Goal: Information Seeking & Learning: Learn about a topic

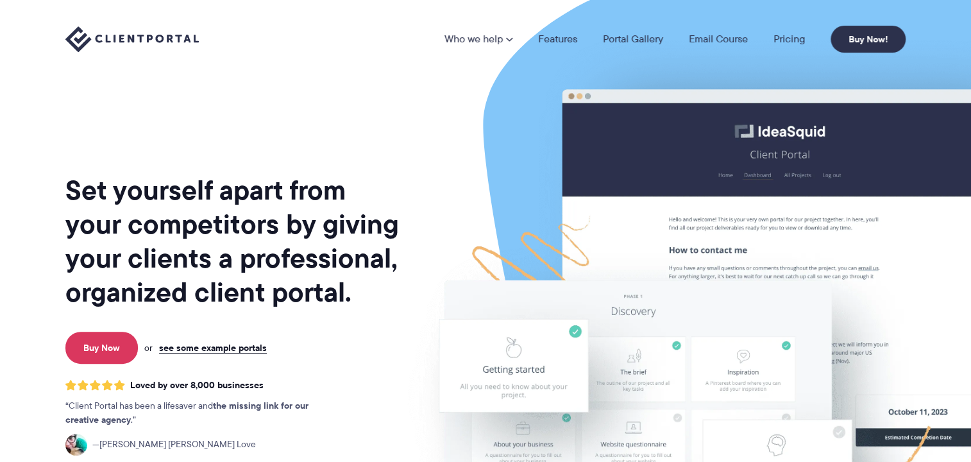
click at [567, 44] on link "Features" at bounding box center [557, 39] width 39 height 10
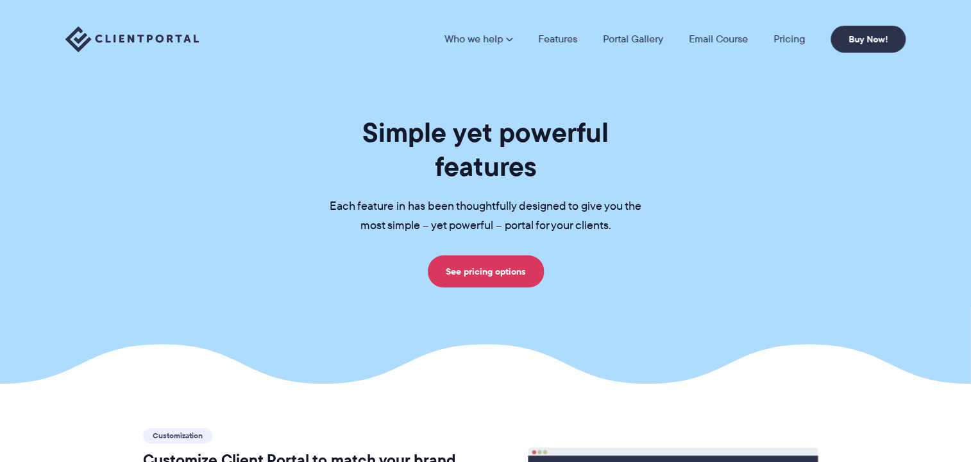
click at [186, 205] on div "Simple yet powerful features Each feature in has been thoughtfully designed to …" at bounding box center [485, 201] width 872 height 172
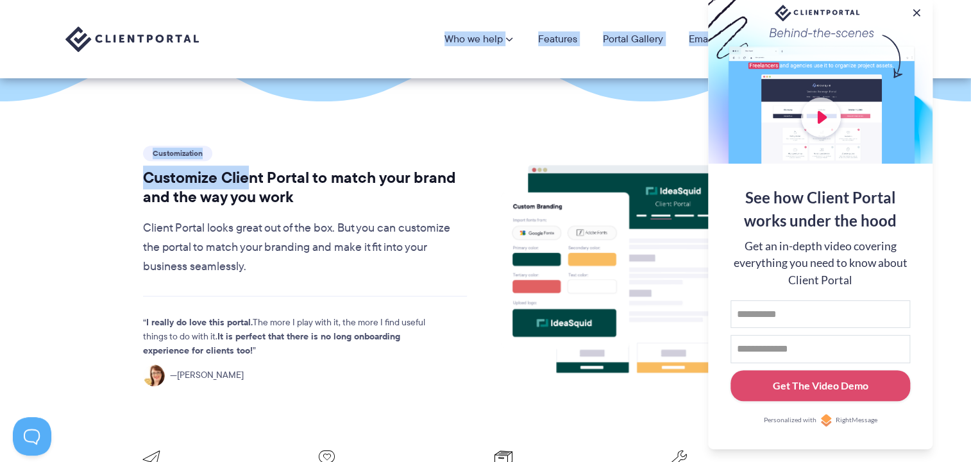
scroll to position [196, 0]
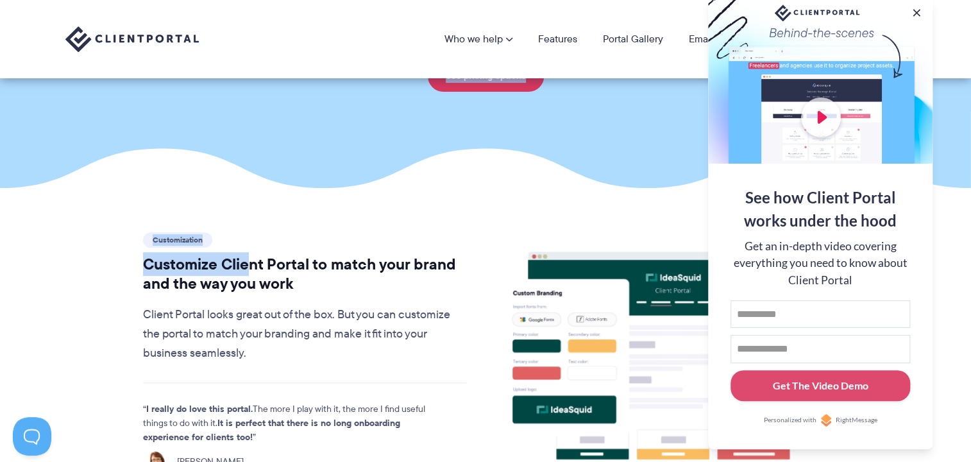
drag, startPoint x: 248, startPoint y: 140, endPoint x: 322, endPoint y: -33, distance: 187.7
click at [322, 0] on html "Who we help Who we help View pricing Agencies See how Client Portal can help gi…" at bounding box center [485, 35] width 971 height 462
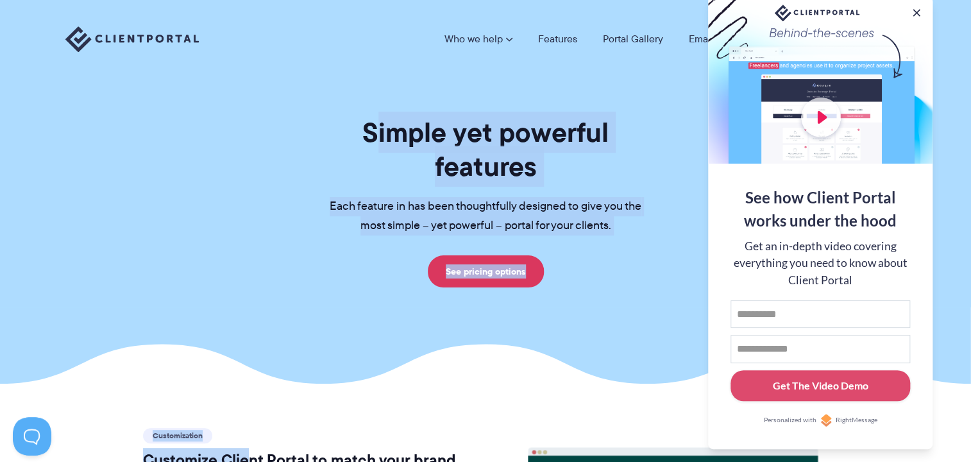
click at [148, 183] on div "Simple yet powerful features Each feature in has been thoughtfully designed to …" at bounding box center [485, 201] width 872 height 172
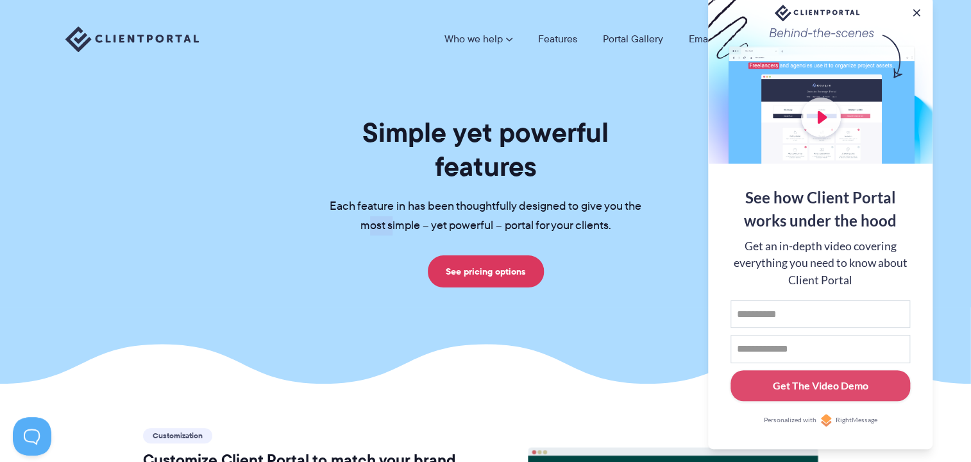
click at [148, 183] on div "Simple yet powerful features Each feature in has been thoughtfully designed to …" at bounding box center [485, 201] width 872 height 172
click at [241, 207] on div "Simple yet powerful features Each feature in has been thoughtfully designed to …" at bounding box center [485, 201] width 872 height 172
click at [259, 249] on div "Simple yet powerful features Each feature in has been thoughtfully designed to …" at bounding box center [485, 201] width 872 height 172
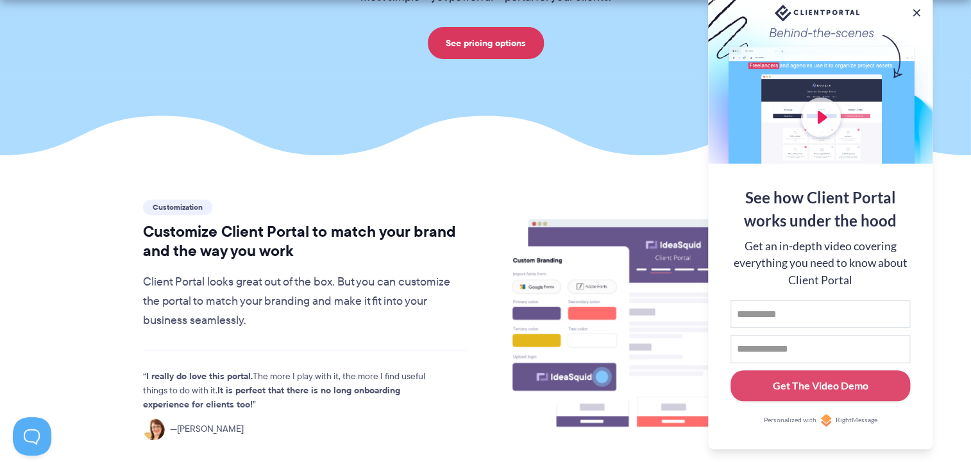
scroll to position [231, 0]
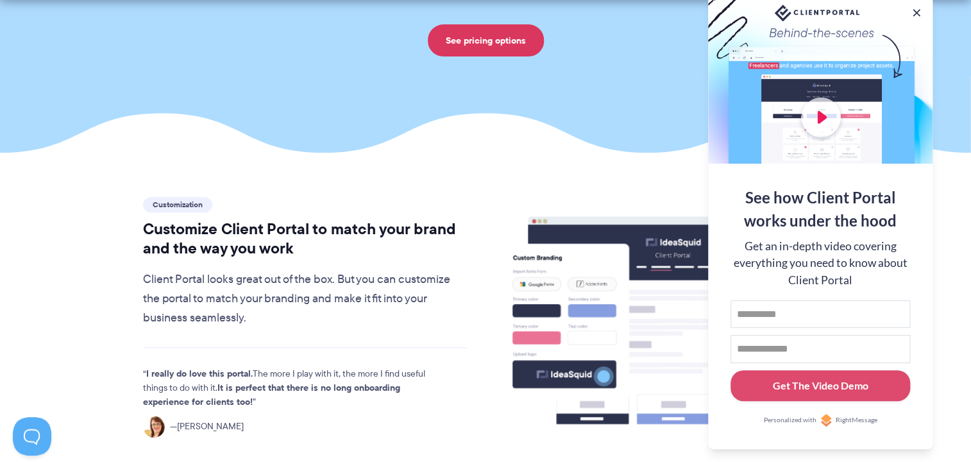
click at [916, 6] on button at bounding box center [916, 12] width 13 height 13
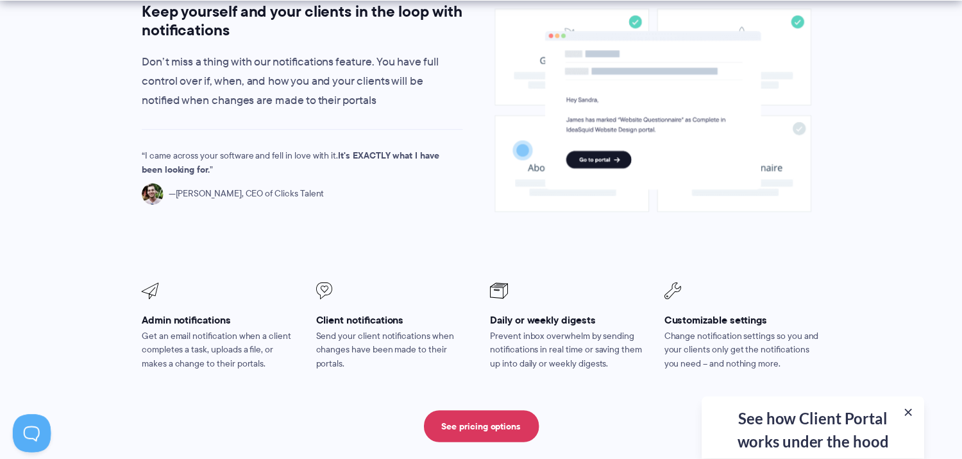
scroll to position [1026, 0]
